Goal: Find specific page/section: Find specific page/section

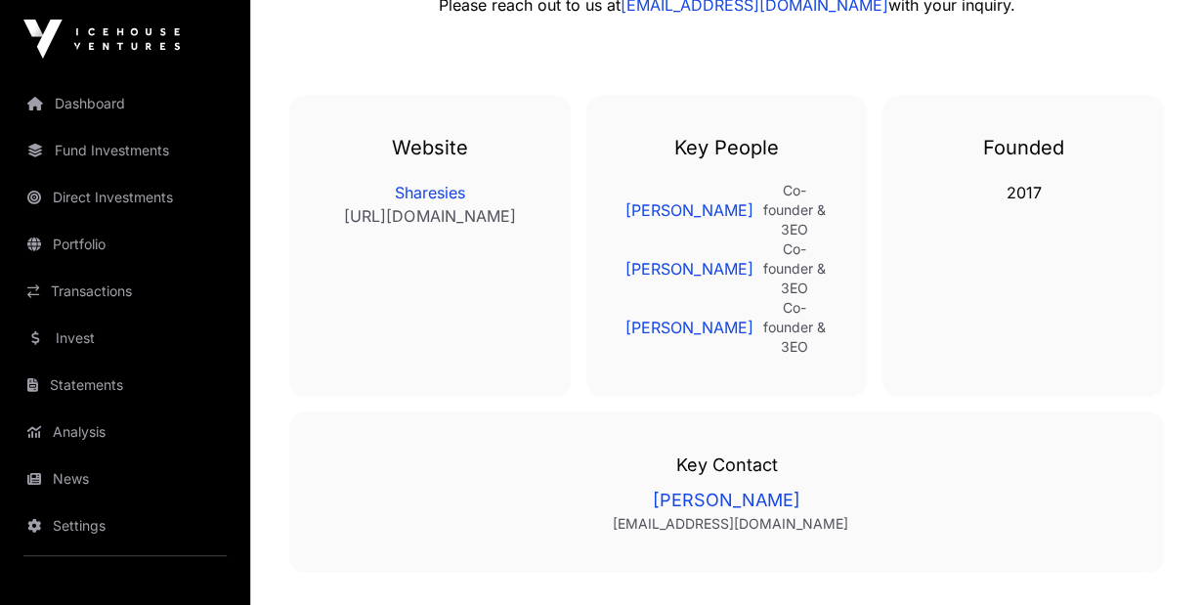
scroll to position [3157, 0]
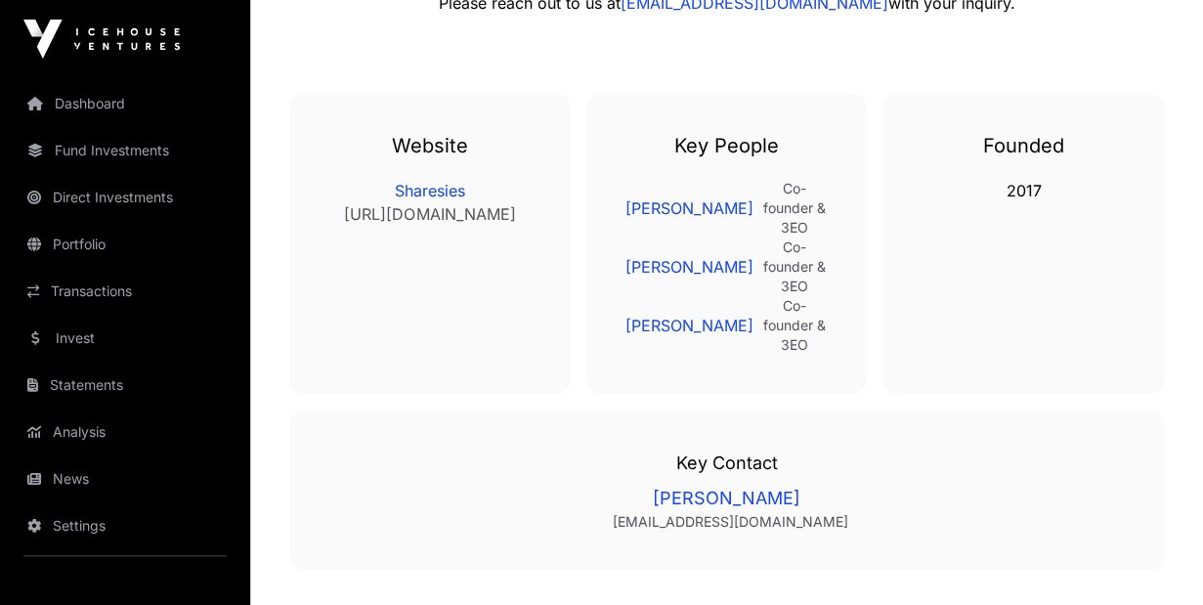
click at [726, 484] on link "[PERSON_NAME]" at bounding box center [726, 497] width 797 height 27
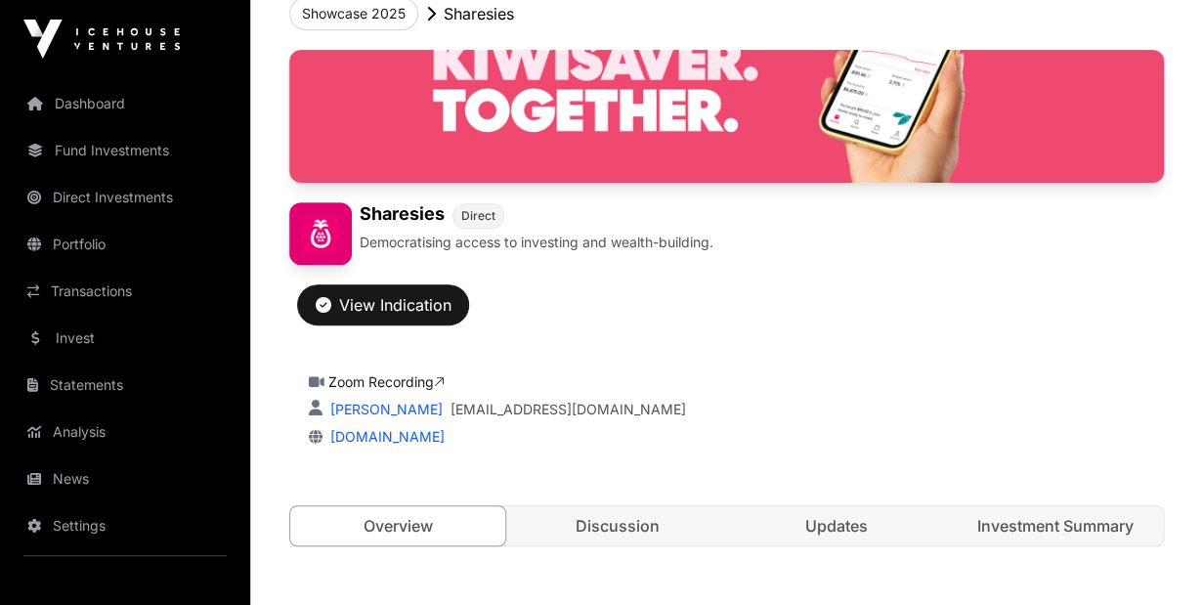
scroll to position [0, 0]
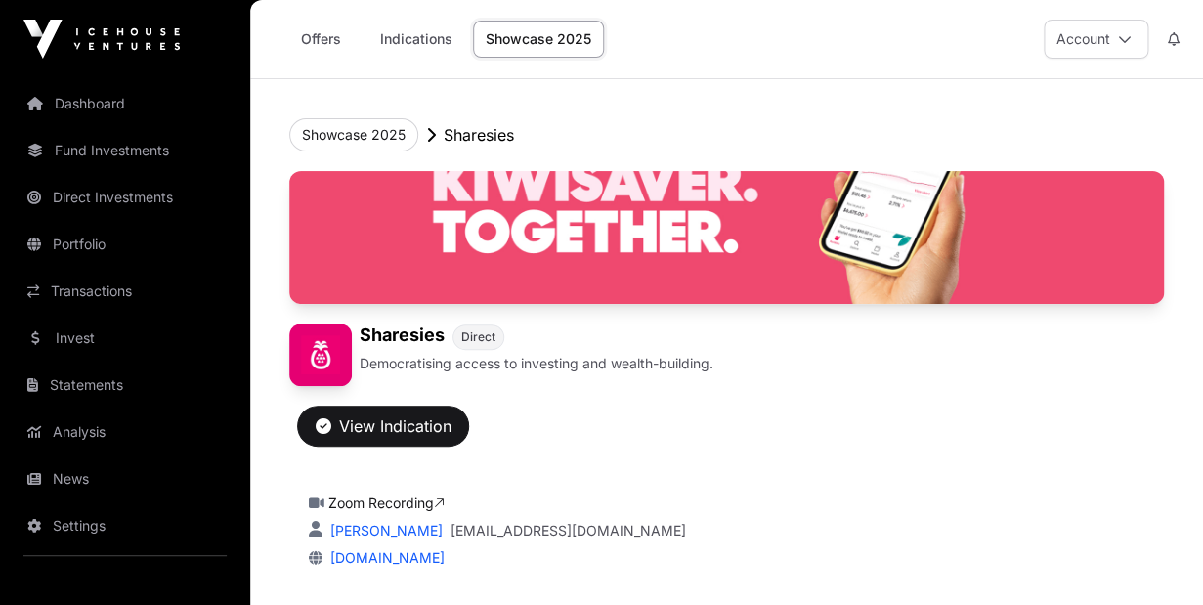
click at [402, 39] on link "Indications" at bounding box center [416, 39] width 98 height 37
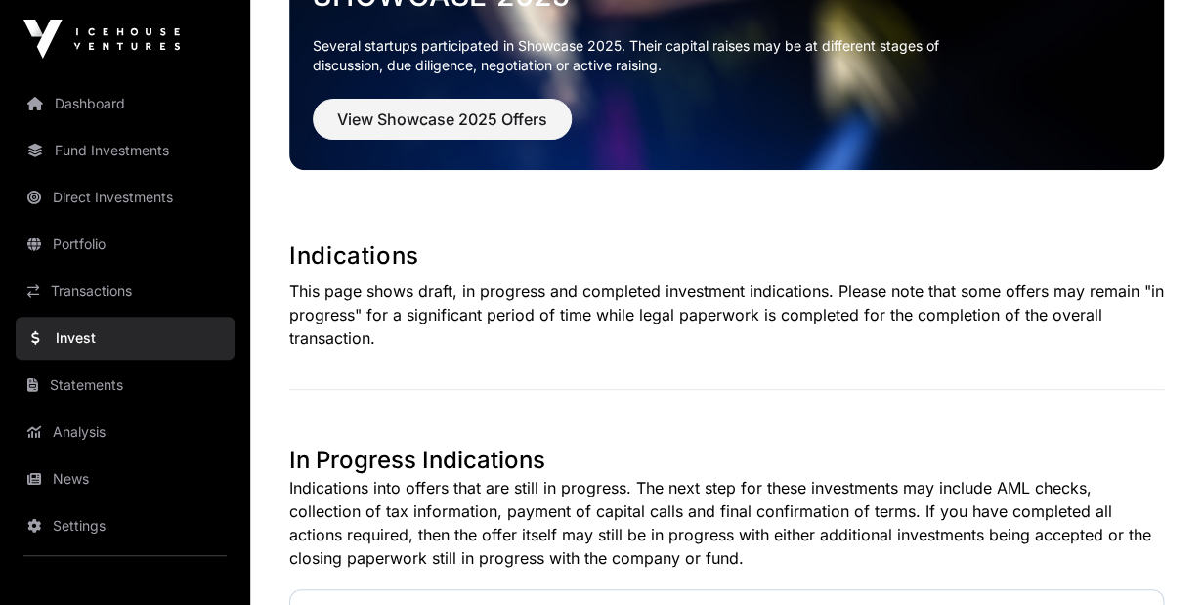
scroll to position [157, 0]
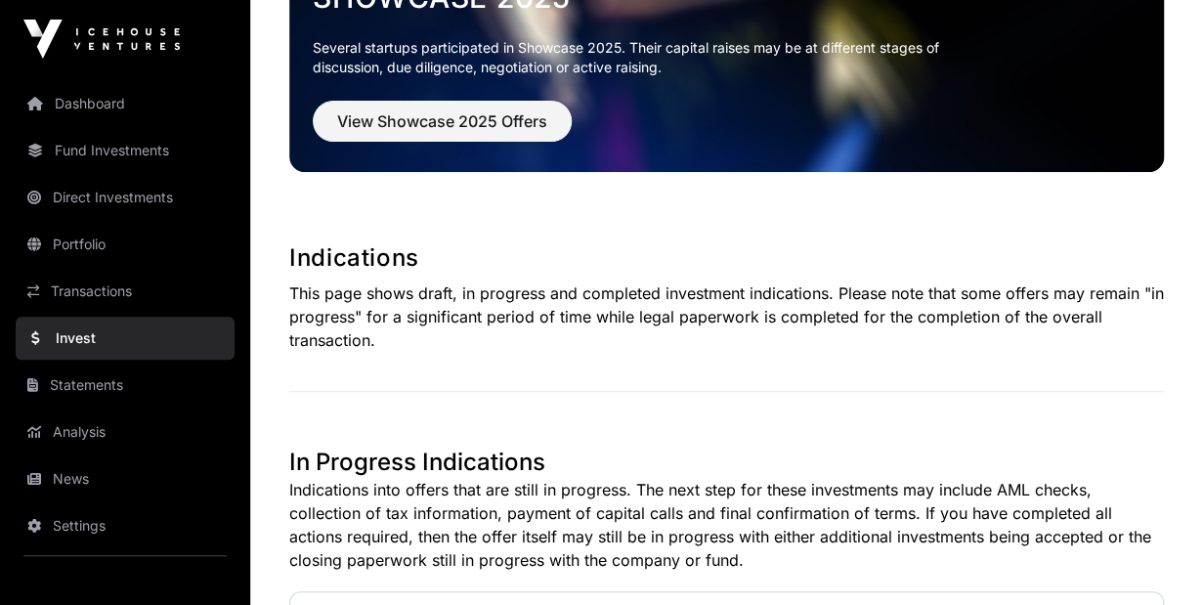
click at [81, 112] on link "Dashboard" at bounding box center [125, 103] width 219 height 43
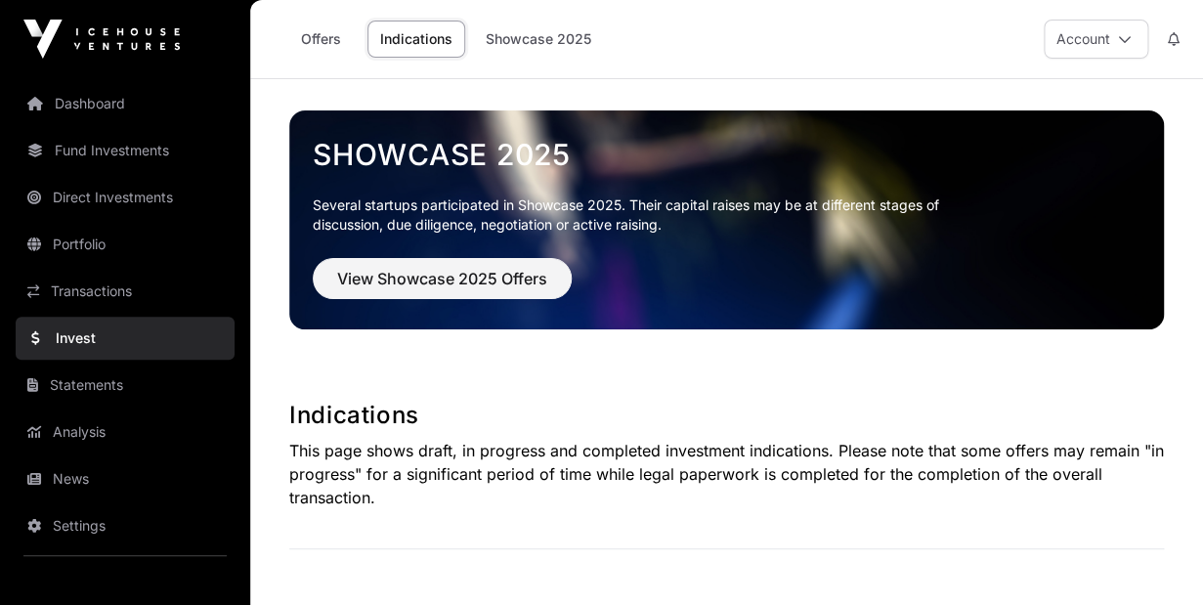
click at [87, 115] on link "Dashboard" at bounding box center [125, 103] width 219 height 43
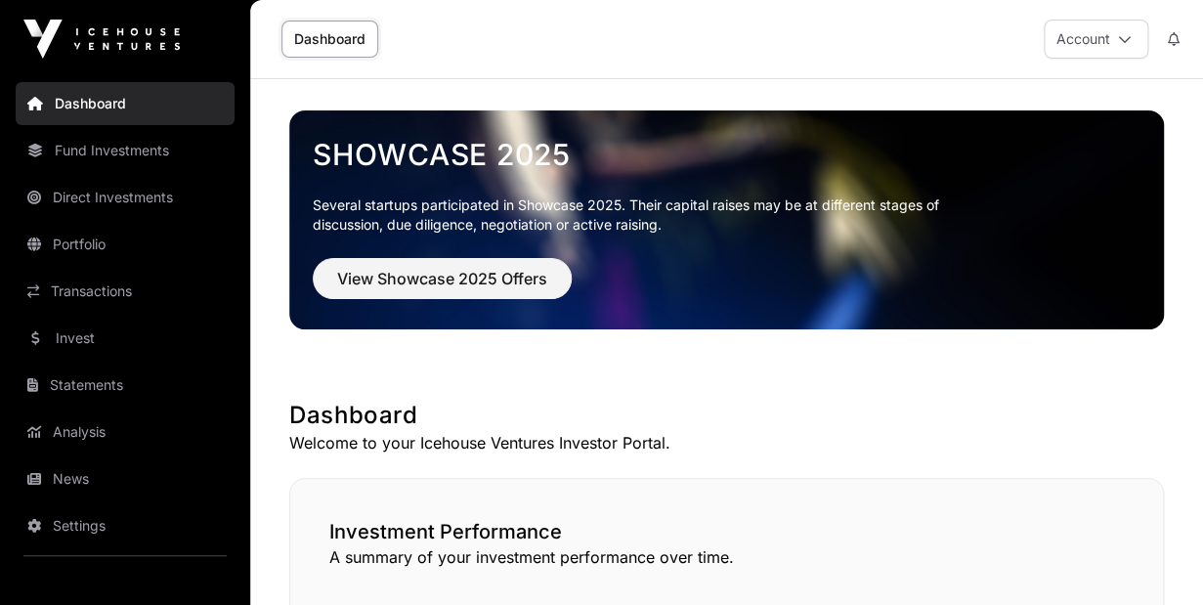
click at [86, 111] on link "Dashboard" at bounding box center [125, 103] width 219 height 43
